Goal: Navigation & Orientation: Find specific page/section

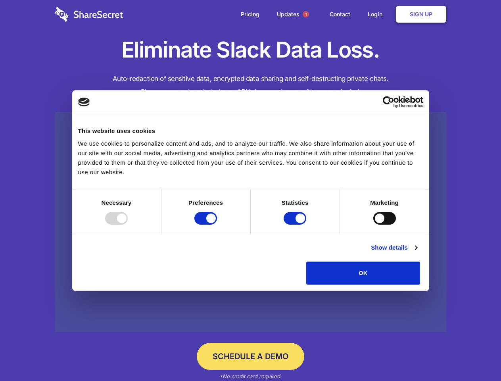
click at [128, 224] on div at bounding box center [116, 218] width 23 height 13
click at [217, 224] on input "Preferences" at bounding box center [205, 218] width 23 height 13
checkbox input "false"
click at [296, 224] on input "Statistics" at bounding box center [295, 218] width 23 height 13
checkbox input "false"
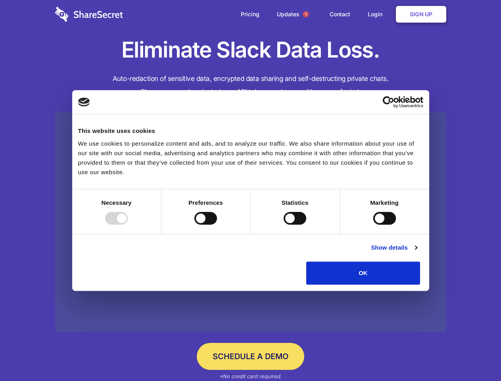
click at [373, 224] on input "Marketing" at bounding box center [384, 218] width 23 height 13
checkbox input "true"
click at [417, 252] on link "Show details" at bounding box center [394, 248] width 46 height 10
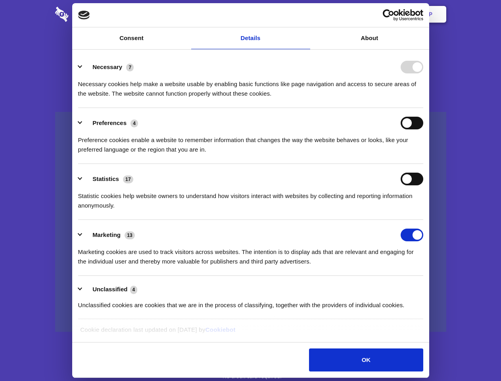
click at [423, 154] on div "Preference cookies enable a website to remember information that changes the wa…" at bounding box center [250, 141] width 345 height 25
click at [305, 14] on span "1" at bounding box center [306, 14] width 6 height 6
